Goal: Task Accomplishment & Management: Complete application form

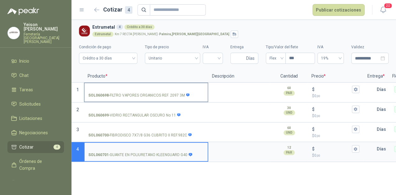
click at [127, 89] on input "SOL060698 - FILTRO VAPORES ORGANICOS REF. 2097 3M" at bounding box center [146, 89] width 116 height 5
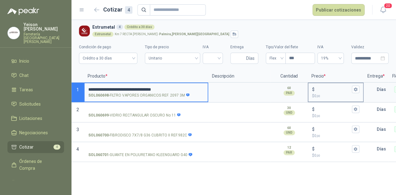
type input "**********"
click at [320, 88] on input "$ $ 0 ,00" at bounding box center [333, 89] width 35 height 5
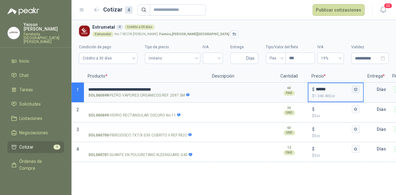
type input "******"
click at [357, 89] on icon "button" at bounding box center [355, 89] width 3 height 4
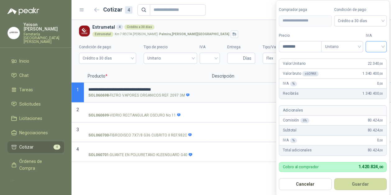
click at [383, 48] on input "search" at bounding box center [376, 45] width 14 height 9
click at [375, 57] on div "19%" at bounding box center [376, 59] width 11 height 7
click at [375, 180] on button "Guardar" at bounding box center [361, 184] width 53 height 12
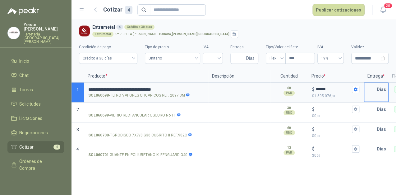
click at [369, 94] on input "text" at bounding box center [370, 89] width 12 height 12
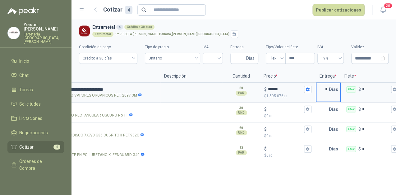
scroll to position [0, 66]
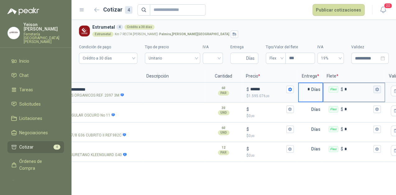
type input "*"
click at [375, 89] on icon "button" at bounding box center [377, 89] width 4 height 4
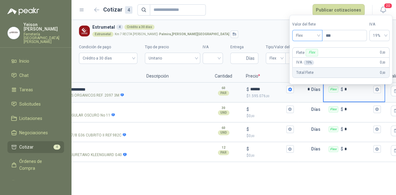
click at [318, 34] on span "Flex" at bounding box center [307, 35] width 23 height 9
click at [307, 57] on div "Incluido" at bounding box center [308, 58] width 22 height 7
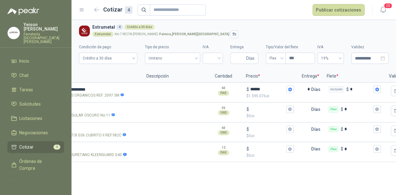
scroll to position [0, 0]
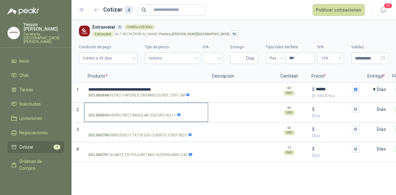
click at [128, 105] on label "SOL060699 - [PERSON_NAME] RECTANGULAR OSCURO No 11" at bounding box center [146, 112] width 123 height 18
click at [128, 107] on input "SOL060699 - [PERSON_NAME] RECTANGULAR OSCURO No 11" at bounding box center [146, 109] width 116 height 5
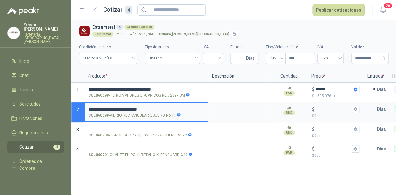
type input "**********"
click at [322, 111] on input "$ $ 0 ,00" at bounding box center [333, 109] width 35 height 5
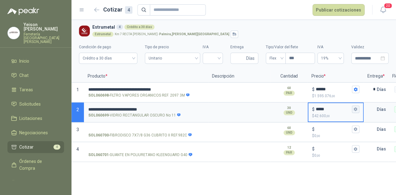
type input "*****"
click at [357, 108] on icon "button" at bounding box center [355, 109] width 3 height 4
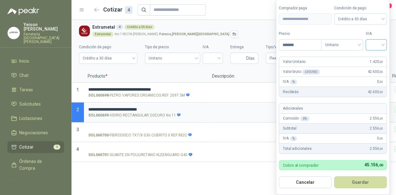
click at [381, 43] on input "search" at bounding box center [376, 43] width 14 height 9
click at [374, 56] on div "19%" at bounding box center [377, 58] width 11 height 7
click at [363, 179] on button "Guardar" at bounding box center [361, 182] width 53 height 12
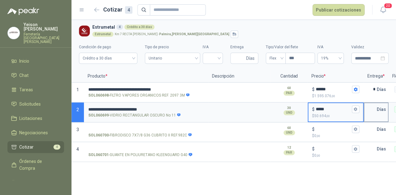
click at [369, 108] on input "text" at bounding box center [370, 109] width 12 height 12
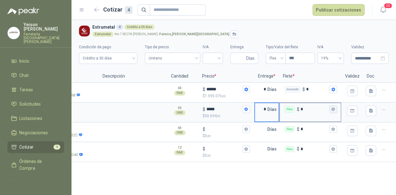
type input "*"
click at [334, 109] on icon "button" at bounding box center [332, 109] width 3 height 4
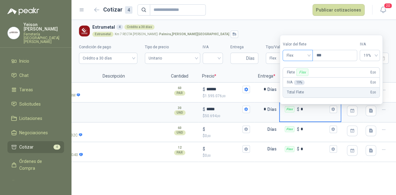
click at [308, 53] on span "Flex" at bounding box center [297, 55] width 23 height 9
click at [297, 77] on div "Incluido" at bounding box center [298, 78] width 22 height 7
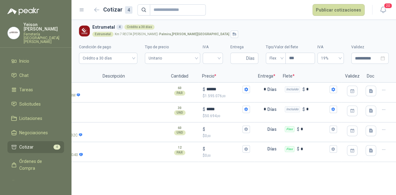
scroll to position [0, 0]
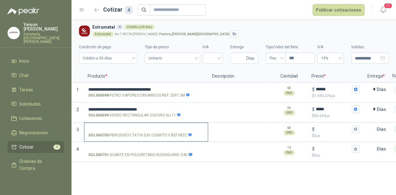
click at [117, 125] on label "SOL060700 - FIBRODISCO 7X7/8 G36 CUBRITO II REF.982C" at bounding box center [146, 132] width 123 height 18
click at [117, 127] on input "SOL060700 - FIBRODISCO 7X7/8 G36 CUBRITO II REF.982C" at bounding box center [146, 129] width 116 height 5
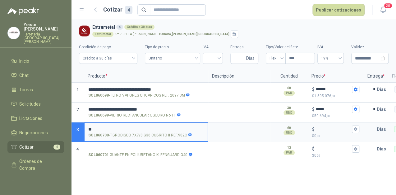
type input "*"
click at [317, 126] on input "$ $ 0 ,00" at bounding box center [333, 128] width 35 height 5
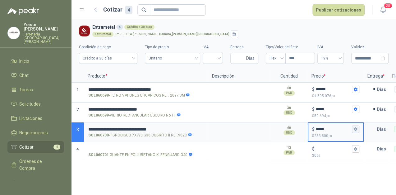
click at [357, 129] on icon "button" at bounding box center [355, 129] width 3 height 4
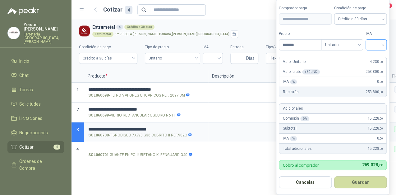
click at [382, 43] on input "search" at bounding box center [376, 43] width 14 height 9
click at [376, 60] on div "19%" at bounding box center [377, 58] width 11 height 7
click at [362, 184] on button "Guardar" at bounding box center [361, 182] width 53 height 12
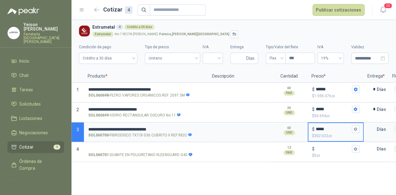
click at [321, 128] on input "*****" at bounding box center [333, 128] width 35 height 5
type input "*****"
click at [357, 128] on icon "button" at bounding box center [355, 129] width 4 height 4
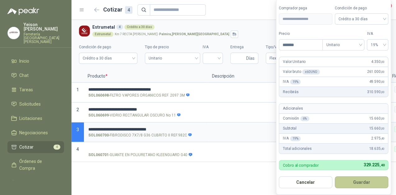
drag, startPoint x: 357, startPoint y: 183, endPoint x: 347, endPoint y: 180, distance: 10.7
click at [357, 183] on button "Guardar" at bounding box center [361, 182] width 53 height 12
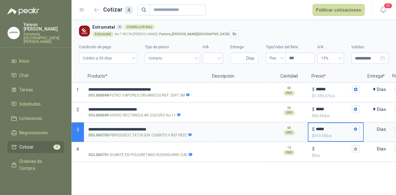
scroll to position [0, 62]
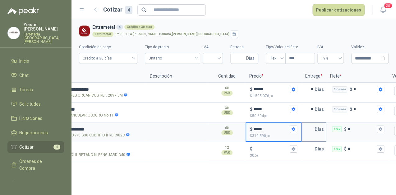
click at [313, 127] on input "text" at bounding box center [308, 129] width 12 height 12
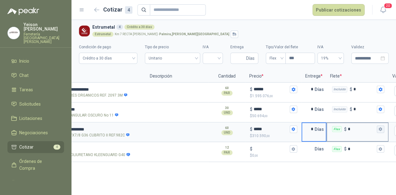
type input "*"
click at [384, 131] on button "Flex $ *" at bounding box center [380, 128] width 7 height 7
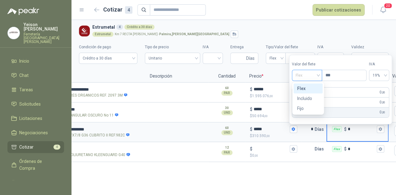
click at [315, 73] on span "Flex" at bounding box center [306, 75] width 23 height 9
click at [309, 98] on div "Incluido" at bounding box center [308, 98] width 22 height 7
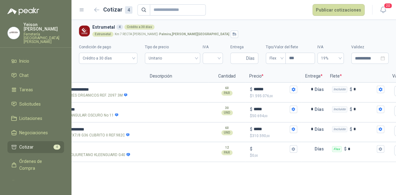
scroll to position [0, 0]
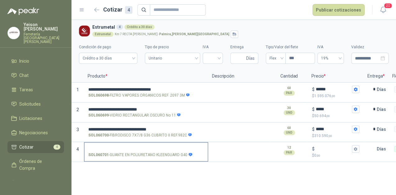
click at [123, 143] on label "SOL060701 - GUANTE EN POLIURETANO KLEENGUARD G40" at bounding box center [146, 151] width 123 height 18
click at [123, 146] on input "SOL060701 - GUANTE EN POLIURETANO KLEENGUARD G40" at bounding box center [146, 148] width 116 height 5
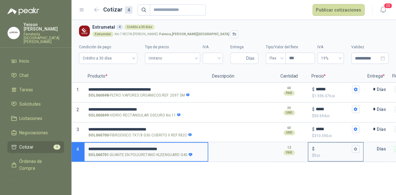
type input "**********"
click at [318, 148] on input "$ $ 0 ,00" at bounding box center [333, 148] width 35 height 5
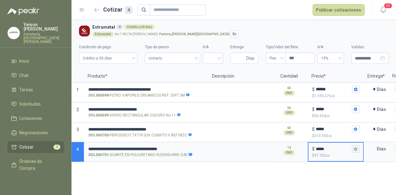
type input "*****"
click at [354, 148] on icon "button" at bounding box center [355, 149] width 4 height 4
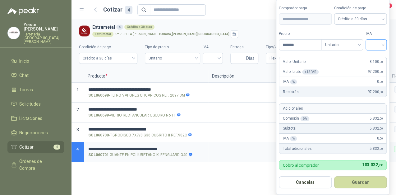
click at [385, 42] on div at bounding box center [375, 44] width 21 height 11
click at [378, 57] on div "19%" at bounding box center [377, 58] width 11 height 7
click at [367, 185] on button "Guardar" at bounding box center [361, 182] width 53 height 12
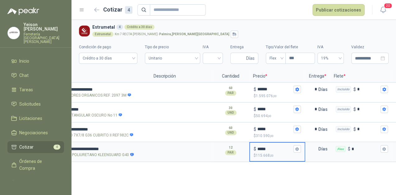
scroll to position [0, 58]
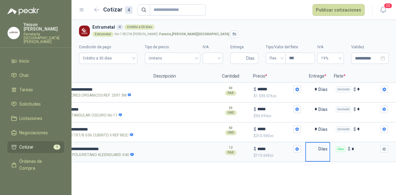
click at [316, 149] on input "text" at bounding box center [312, 148] width 12 height 12
type input "*"
click at [388, 148] on div "Flex $ *" at bounding box center [361, 148] width 61 height 12
click at [379, 148] on input "*" at bounding box center [365, 148] width 28 height 5
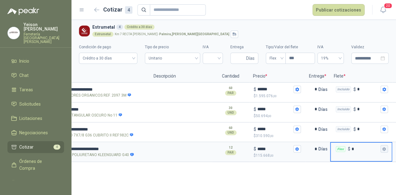
click at [385, 148] on icon "button" at bounding box center [383, 149] width 3 height 4
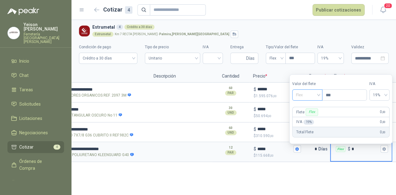
click at [311, 90] on span "Flex" at bounding box center [307, 94] width 23 height 9
click at [303, 117] on div "Incluido" at bounding box center [308, 117] width 22 height 7
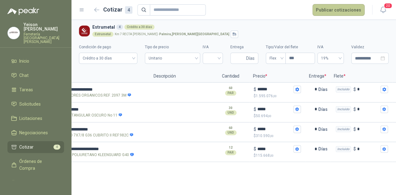
click at [332, 11] on button "Publicar cotizaciones" at bounding box center [338, 10] width 52 height 12
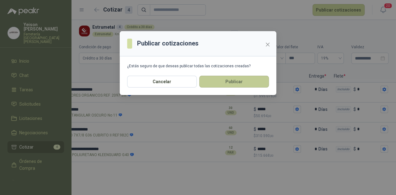
click at [212, 81] on button "Publicar" at bounding box center [234, 82] width 70 height 12
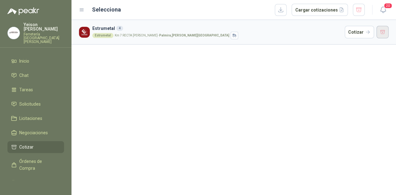
click at [381, 35] on button "button" at bounding box center [382, 32] width 12 height 12
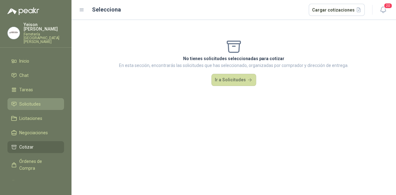
click at [32, 100] on span "Solicitudes" at bounding box center [29, 103] width 21 height 7
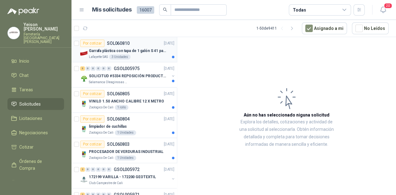
click at [126, 53] on p "Garrafa plástica con tapa de 1 galón S 41 para almacenar varsol, thiner y alcoh…" at bounding box center [127, 51] width 77 height 6
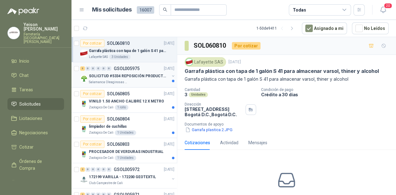
click at [143, 75] on p "SOLICITUD #5334 REPOSICIÓN PRODUCTOS" at bounding box center [127, 76] width 77 height 6
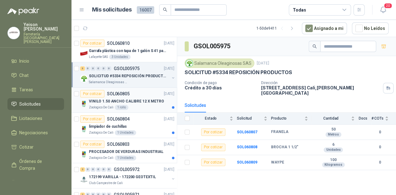
click at [141, 103] on p "VINILO 1.50 ANCHO CALIBRE 12 X METRO" at bounding box center [126, 101] width 75 height 6
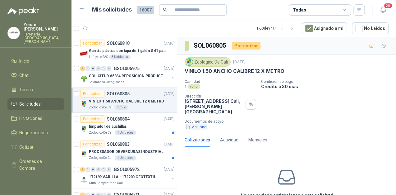
click at [198, 124] on button "vinil.png" at bounding box center [196, 126] width 23 height 7
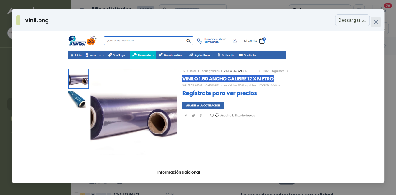
click at [378, 22] on icon "close" at bounding box center [375, 22] width 5 height 5
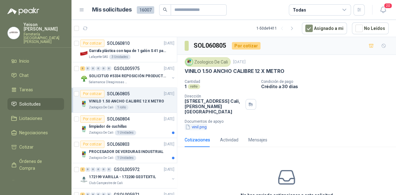
click at [201, 129] on button "vinil.png" at bounding box center [196, 126] width 23 height 7
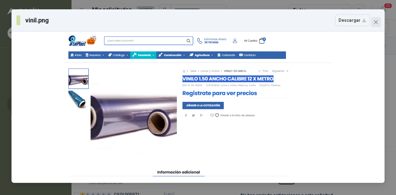
click at [377, 24] on icon "close" at bounding box center [375, 22] width 5 height 5
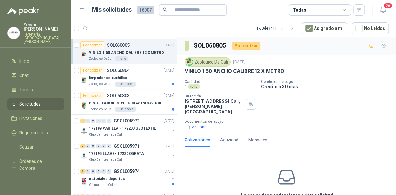
scroll to position [50, 0]
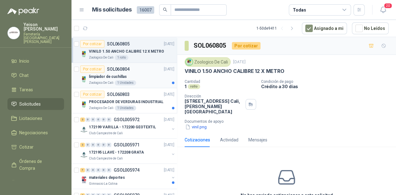
click at [149, 73] on div "limpiador de cuchillas" at bounding box center [131, 76] width 85 height 7
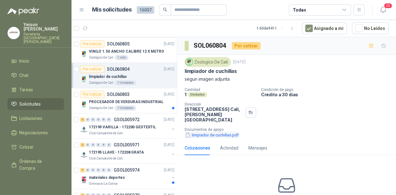
click at [201, 136] on button "limpiador de cuchillas.pdf" at bounding box center [212, 134] width 55 height 7
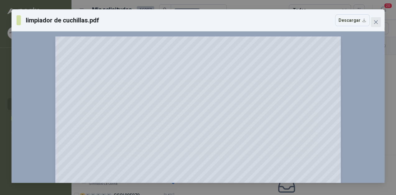
click at [375, 17] on button "Close" at bounding box center [376, 22] width 10 height 10
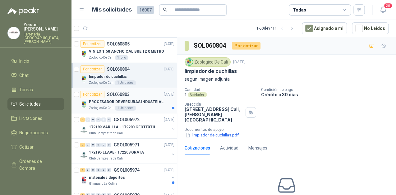
click at [142, 104] on div "PROCESADOR DE VERDURAS INDUSTRIAL" at bounding box center [131, 101] width 85 height 7
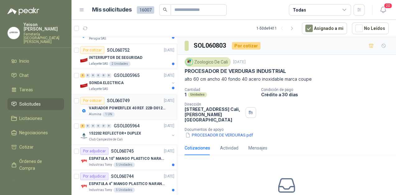
scroll to position [348, 0]
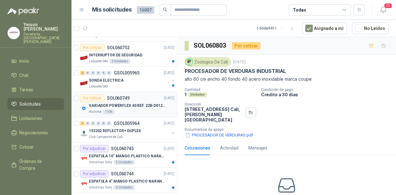
click at [131, 109] on div "Alumina 1 UN" at bounding box center [131, 111] width 85 height 5
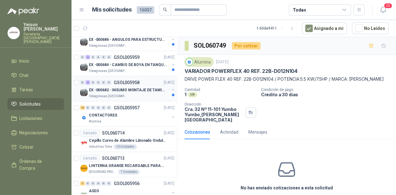
scroll to position [612, 0]
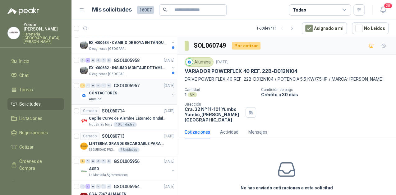
click at [133, 97] on div "Alumina" at bounding box center [129, 99] width 80 height 5
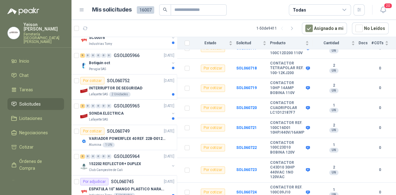
scroll to position [314, 0]
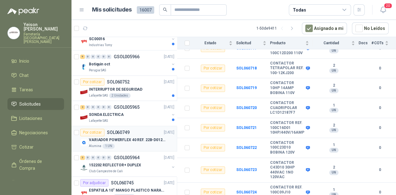
click at [130, 143] on div "Alumina 1 UN" at bounding box center [131, 145] width 85 height 5
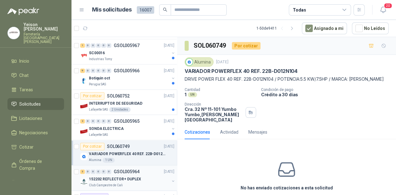
scroll to position [298, 0]
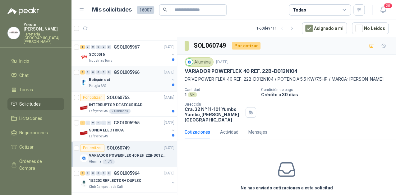
click at [131, 81] on div "Botiquin oct" at bounding box center [129, 79] width 80 height 7
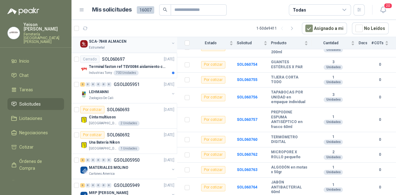
scroll to position [836, 0]
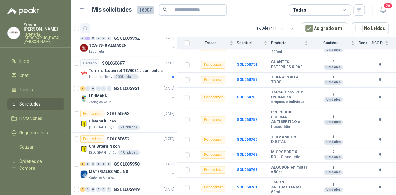
click at [87, 26] on icon "button" at bounding box center [85, 28] width 5 height 5
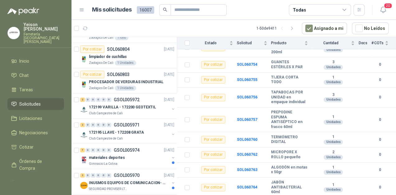
scroll to position [0, 0]
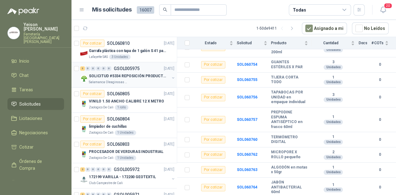
click at [147, 70] on div "3 0 0 0 0 0 GSOL005975 [DATE]" at bounding box center [127, 68] width 95 height 7
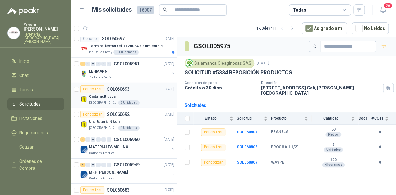
scroll to position [895, 0]
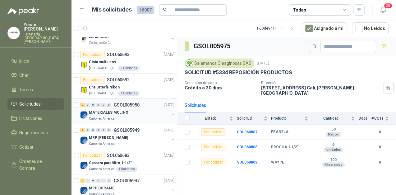
click at [134, 108] on div "MATERIALES MOLINO" at bounding box center [129, 111] width 80 height 7
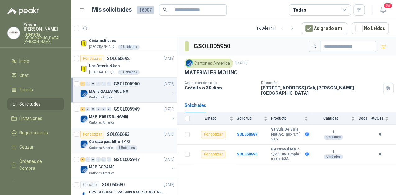
scroll to position [945, 0]
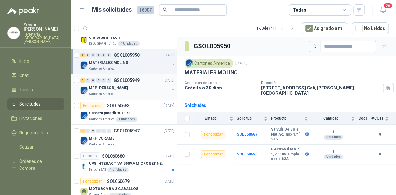
click at [135, 91] on div "Cartones America" at bounding box center [129, 93] width 80 height 5
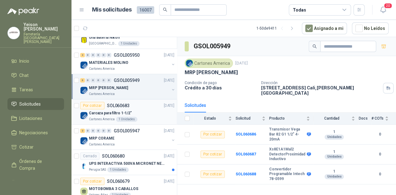
click at [147, 117] on div "Cartones America 1 Unidades" at bounding box center [131, 119] width 85 height 5
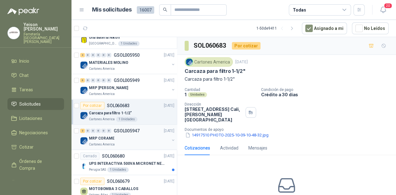
click at [146, 134] on div "MRP CORAME" at bounding box center [129, 137] width 80 height 7
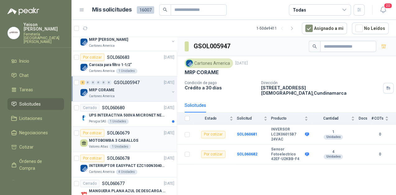
scroll to position [994, 0]
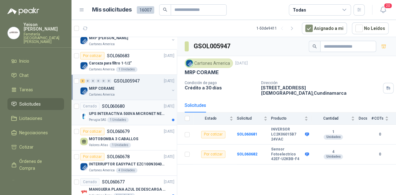
click at [144, 111] on p "UPS INTERACTIVA 500VA MICRONET NEGRA MARCA: POWEST NICOMAR" at bounding box center [127, 114] width 77 height 6
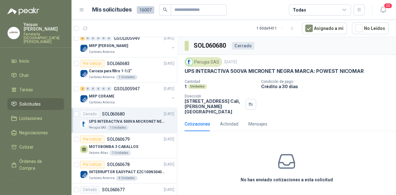
scroll to position [985, 0]
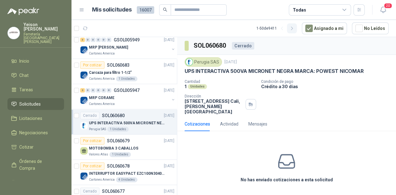
click at [294, 26] on icon "button" at bounding box center [291, 28] width 5 height 5
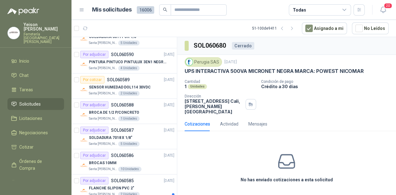
scroll to position [736, 0]
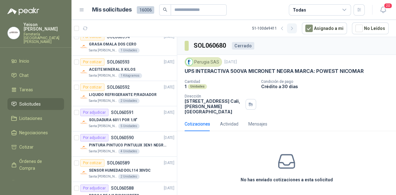
click at [293, 28] on icon "button" at bounding box center [291, 28] width 5 height 5
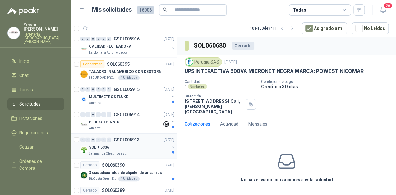
scroll to position [612, 0]
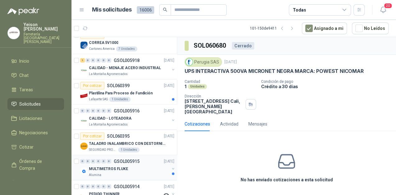
click at [132, 167] on div "MULTIMETROS FLUKE" at bounding box center [129, 168] width 80 height 7
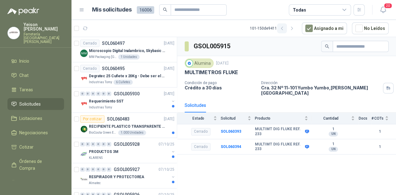
click at [282, 29] on icon "button" at bounding box center [282, 28] width 2 height 3
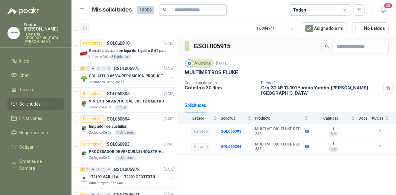
click at [87, 26] on icon "button" at bounding box center [85, 28] width 5 height 5
